Goal: Information Seeking & Learning: Check status

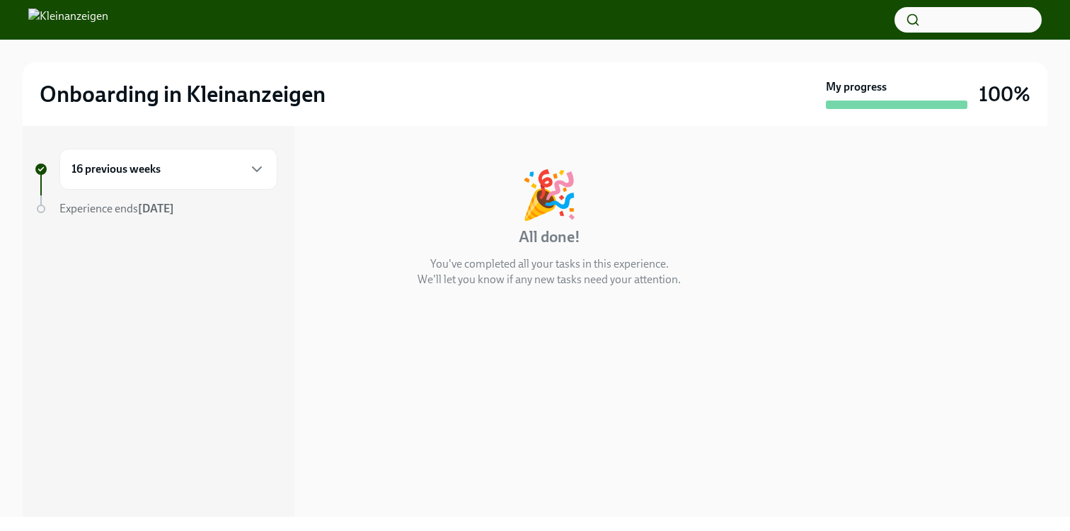
click at [218, 173] on div "16 previous weeks" at bounding box center [168, 169] width 194 height 17
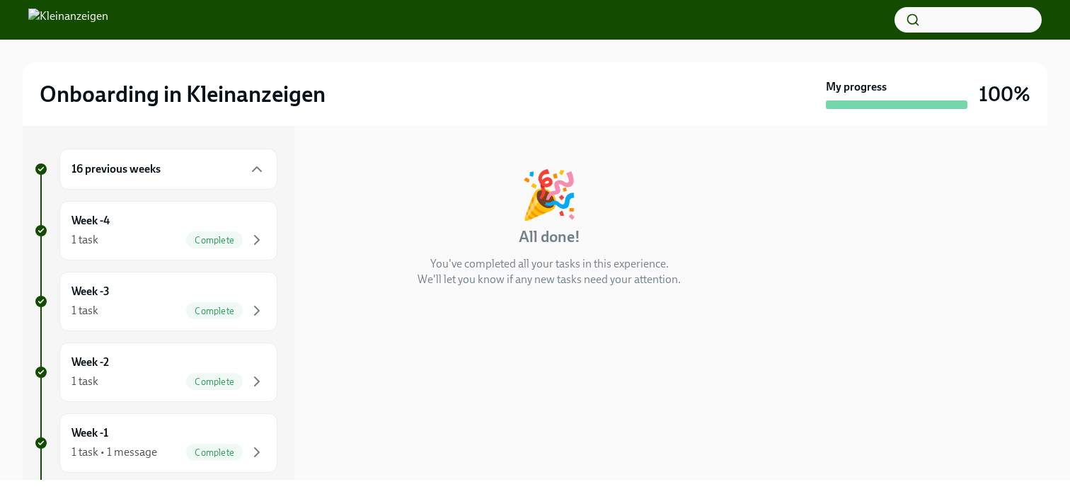
click at [974, 21] on button "button" at bounding box center [968, 19] width 147 height 25
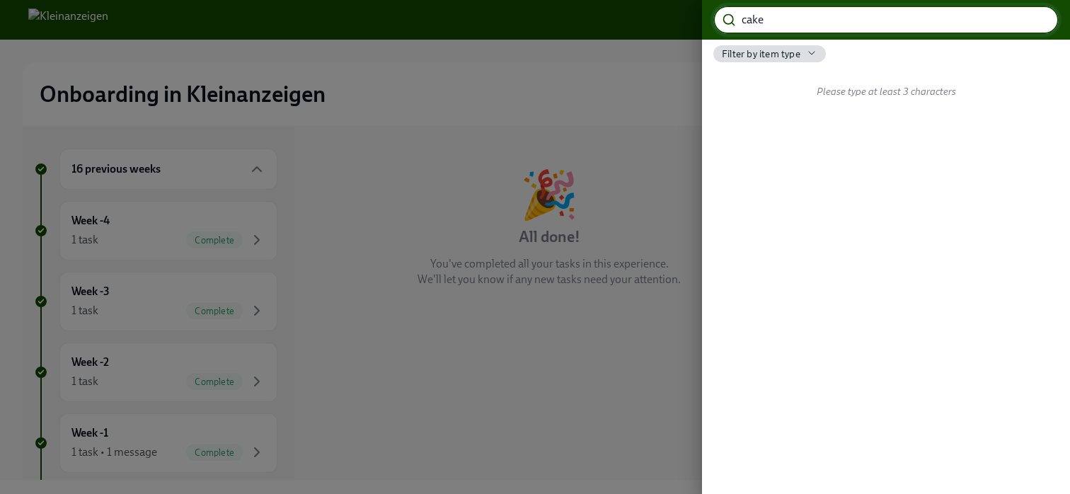
type input "cake"
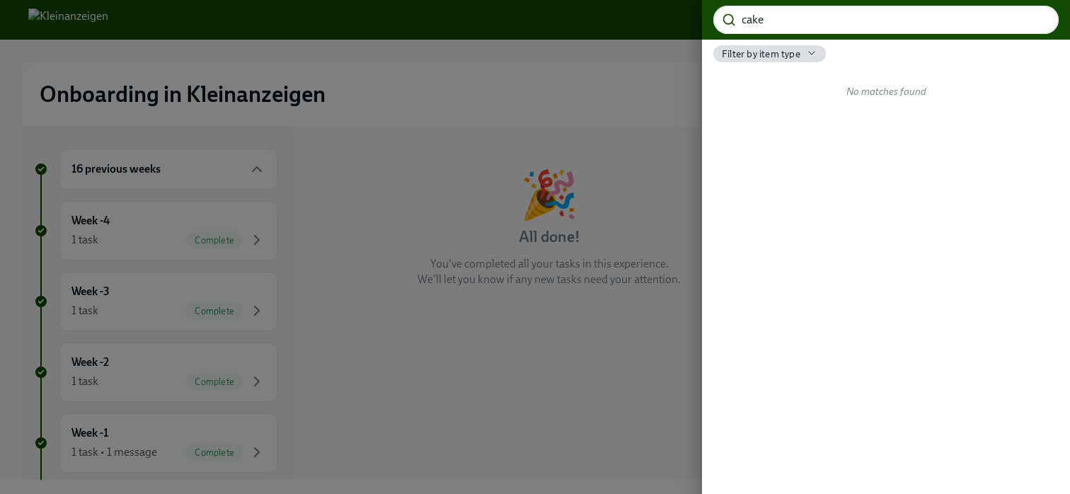
click at [806, 53] on icon "button" at bounding box center [811, 52] width 11 height 11
click at [806, 53] on div at bounding box center [535, 247] width 1070 height 494
click at [305, 130] on div at bounding box center [535, 247] width 1070 height 494
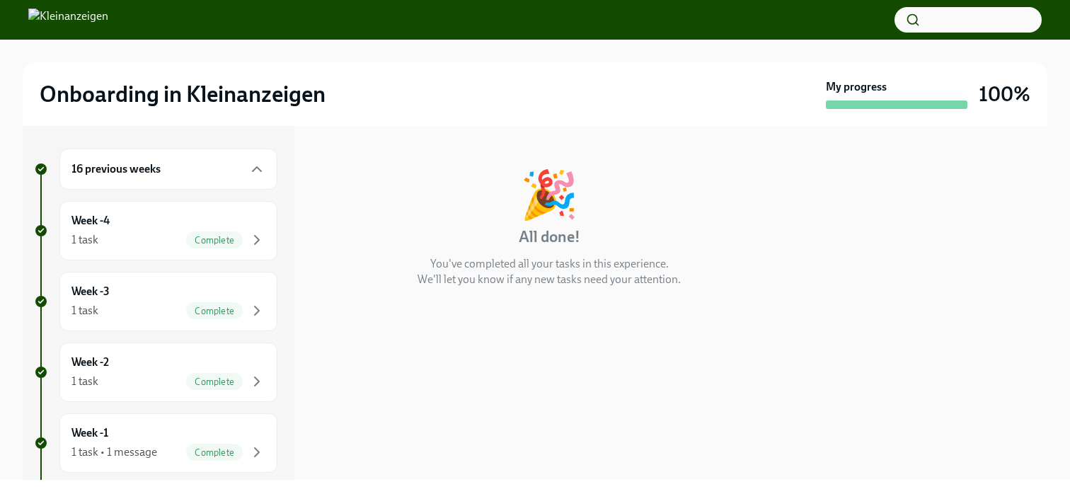
click at [126, 171] on h6 "16 previous weeks" at bounding box center [115, 169] width 89 height 16
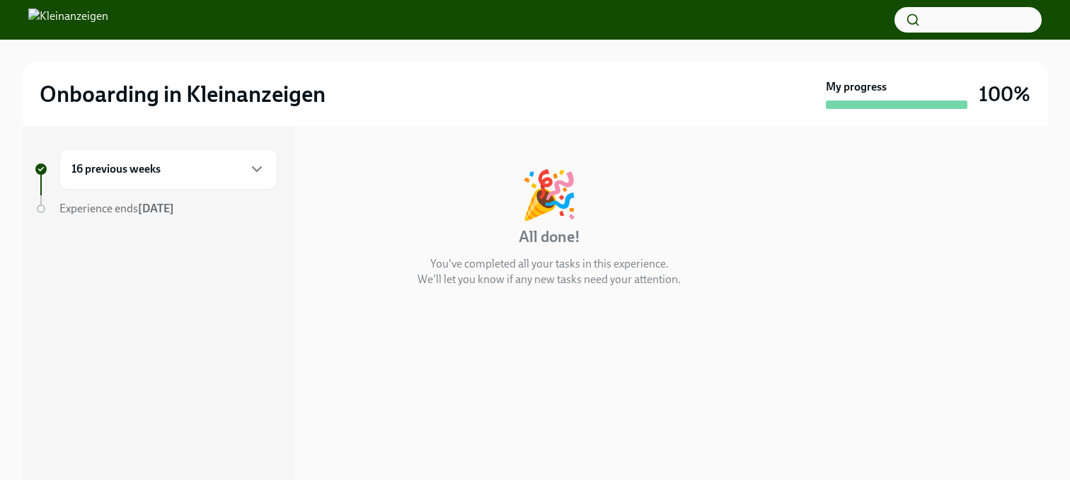
click at [126, 171] on h6 "16 previous weeks" at bounding box center [115, 169] width 89 height 16
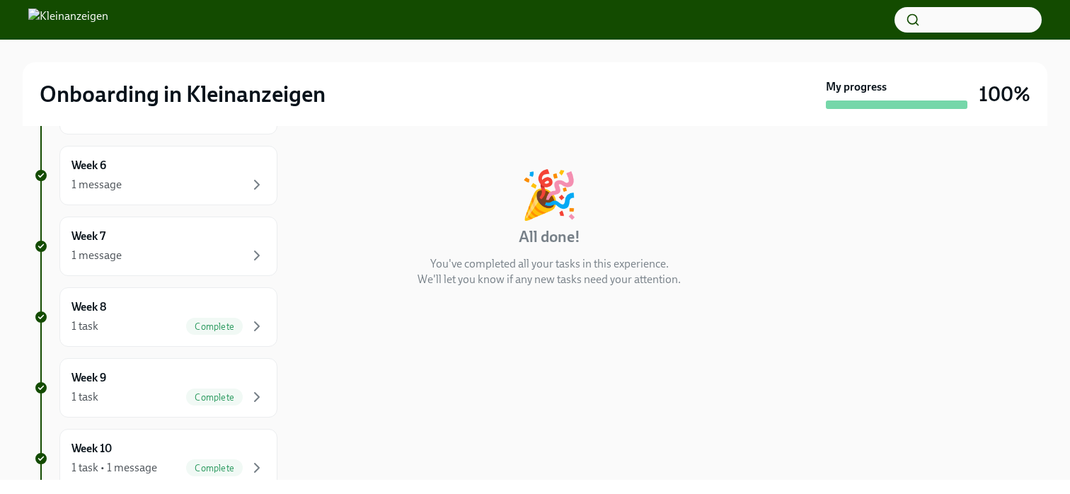
scroll to position [655, 0]
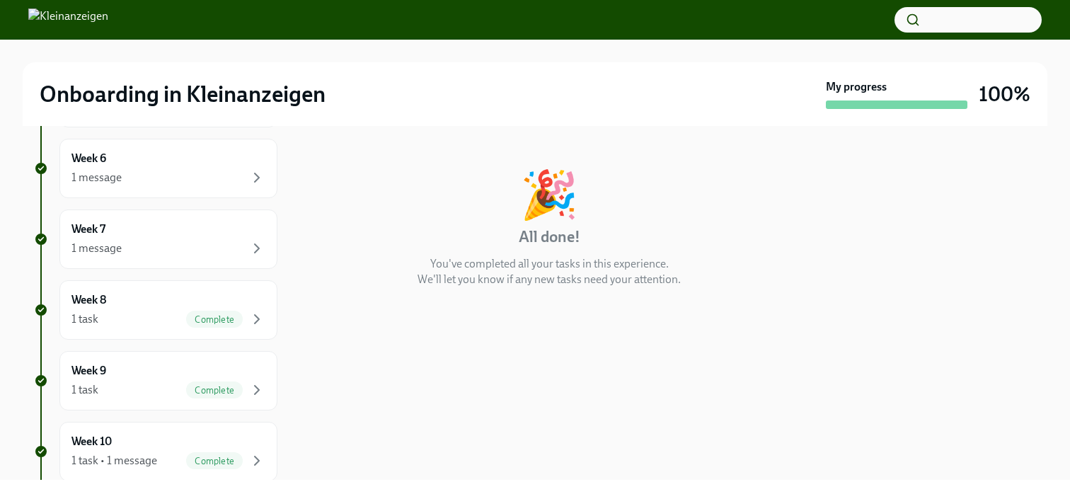
click at [137, 304] on div "Week 8 1 task Complete" at bounding box center [168, 309] width 194 height 35
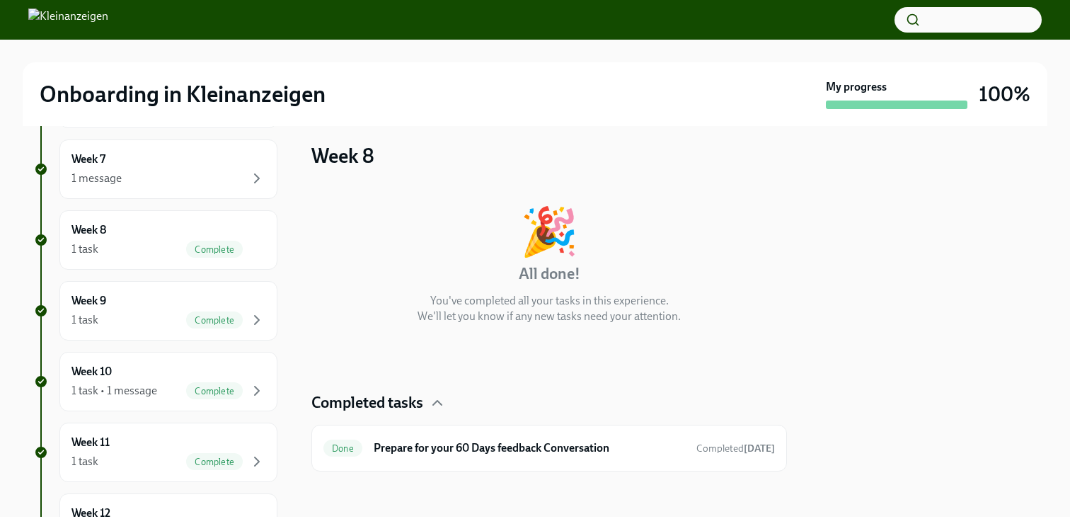
scroll to position [916, 0]
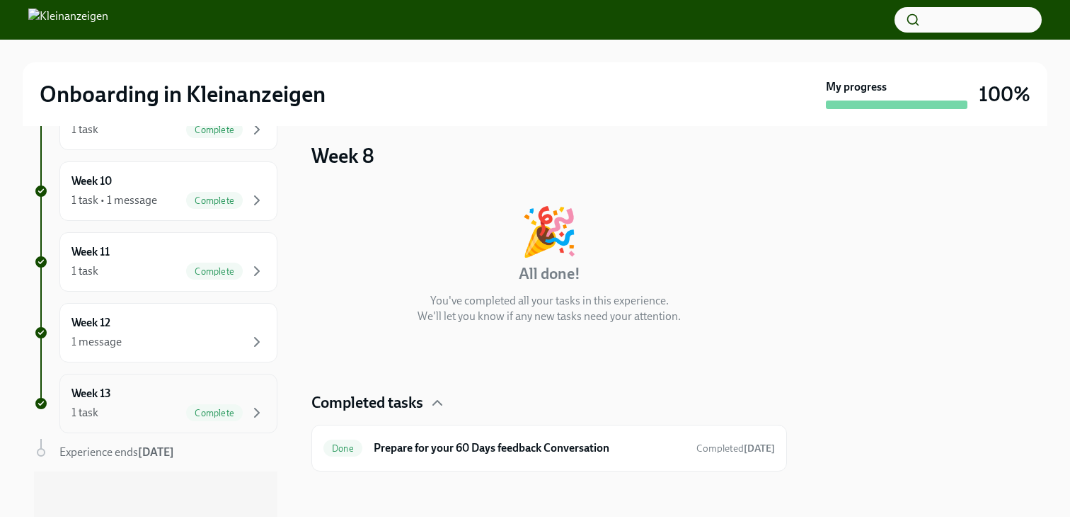
click at [110, 395] on h6 "Week 13" at bounding box center [91, 394] width 40 height 16
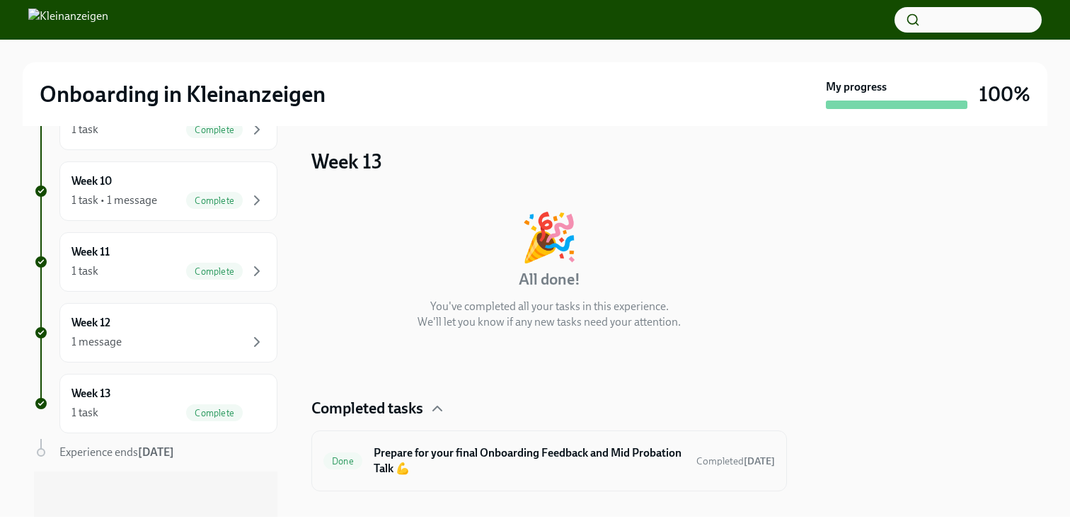
click at [545, 464] on h6 "Prepare for your final Onboarding Feedback and Mid Probation Talk 💪" at bounding box center [529, 460] width 311 height 31
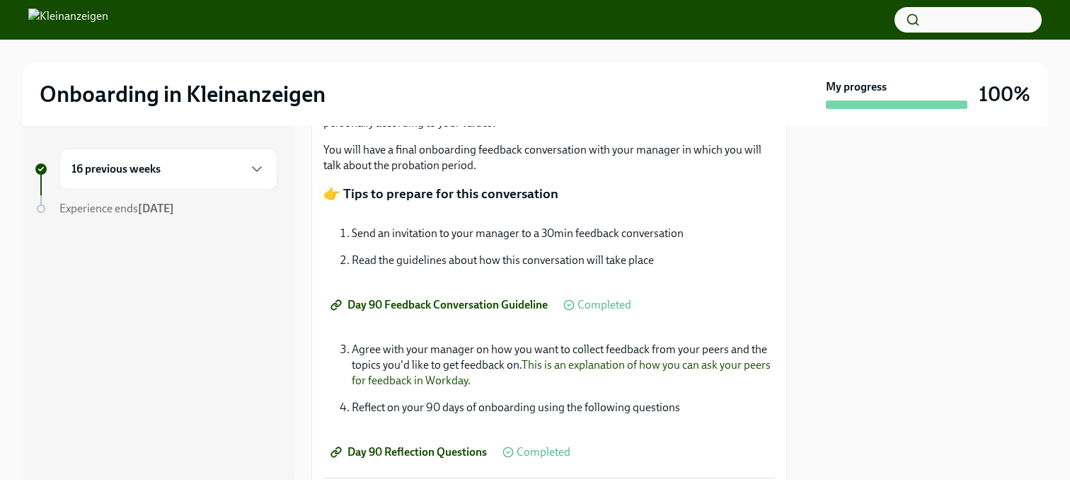
scroll to position [255, 0]
